Goal: Use online tool/utility

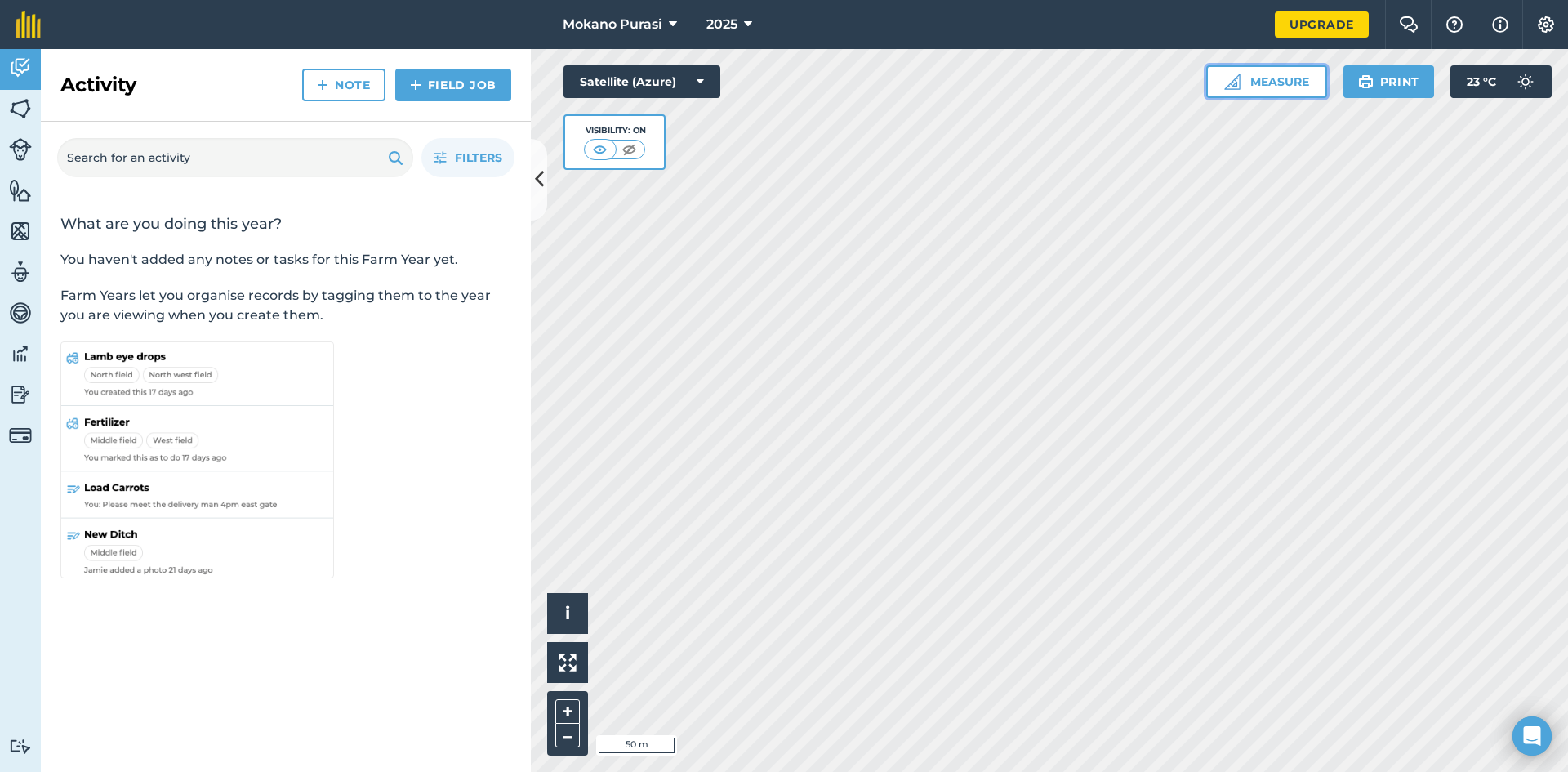
click at [1302, 82] on button "Measure" at bounding box center [1267, 81] width 121 height 32
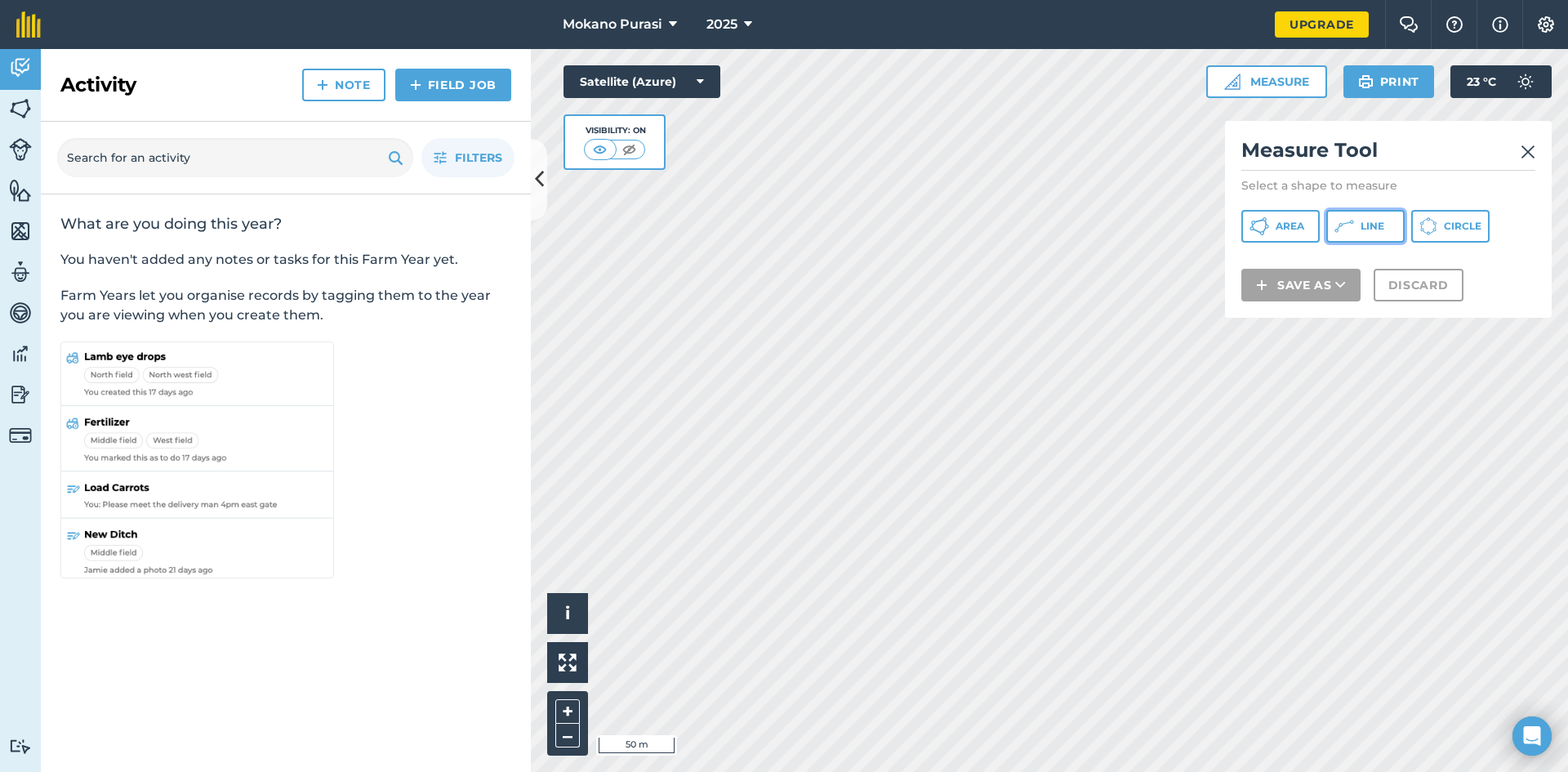
click at [1347, 221] on icon at bounding box center [1344, 226] width 20 height 20
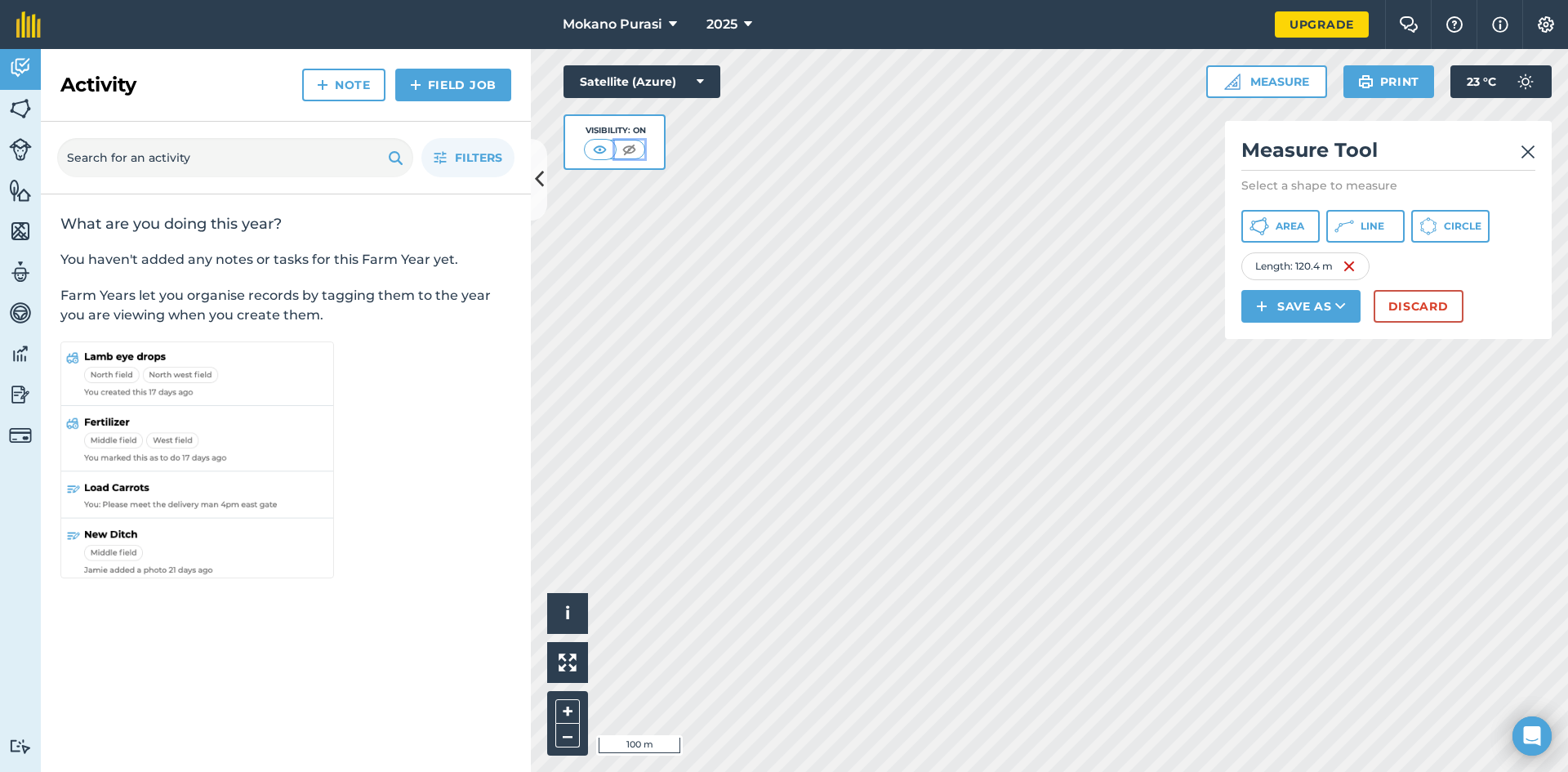
click at [636, 153] on img at bounding box center [629, 149] width 21 height 17
click at [602, 155] on img at bounding box center [600, 149] width 21 height 17
click at [1517, 152] on h2 "Measure Tool" at bounding box center [1388, 154] width 294 height 33
click at [1524, 152] on img at bounding box center [1528, 152] width 15 height 20
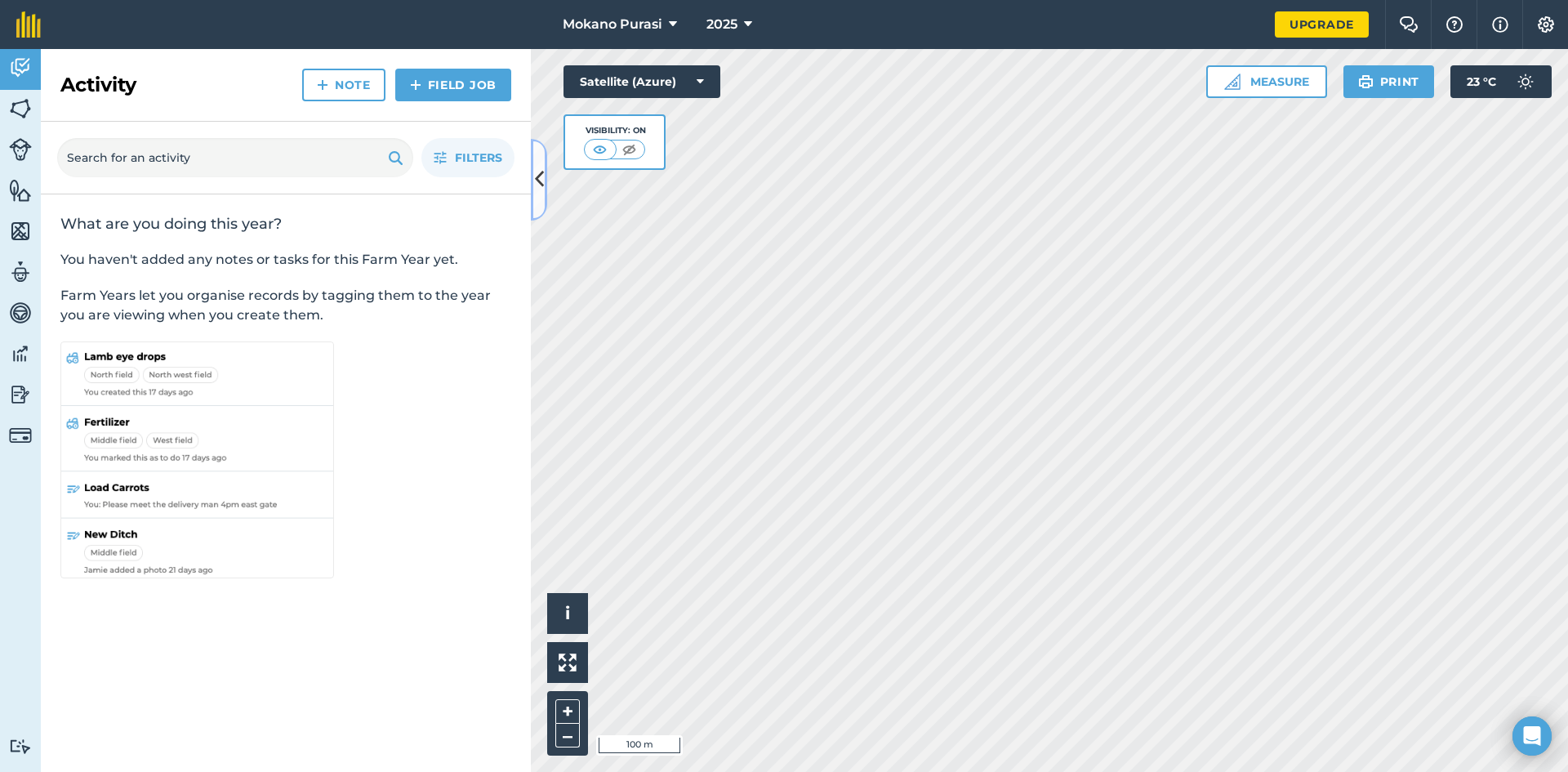
click at [543, 183] on icon at bounding box center [539, 179] width 9 height 28
